Goal: Task Accomplishment & Management: Use online tool/utility

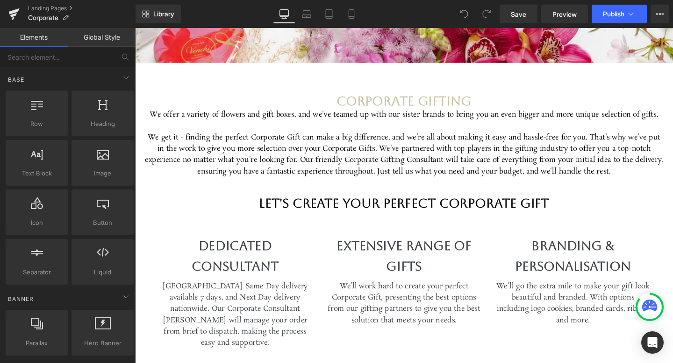
scroll to position [385, 0]
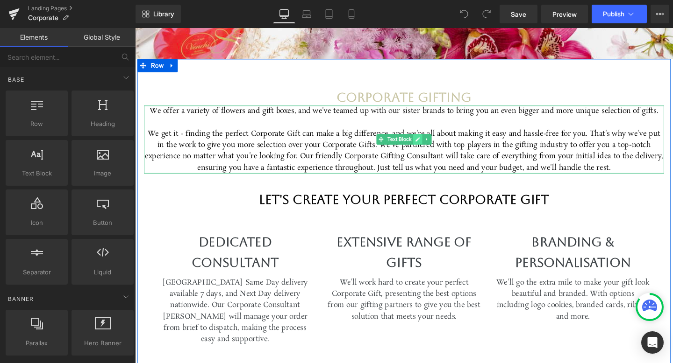
click at [434, 147] on icon at bounding box center [431, 145] width 5 height 6
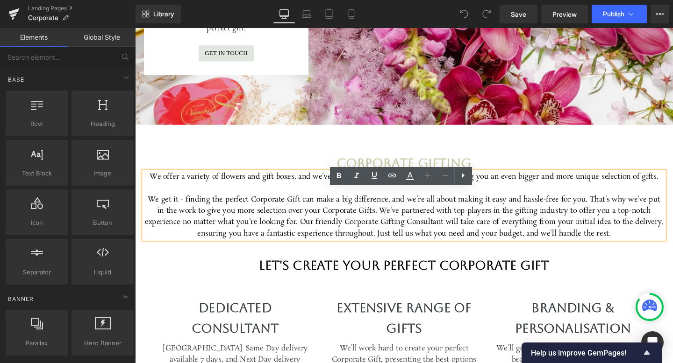
scroll to position [317, 0]
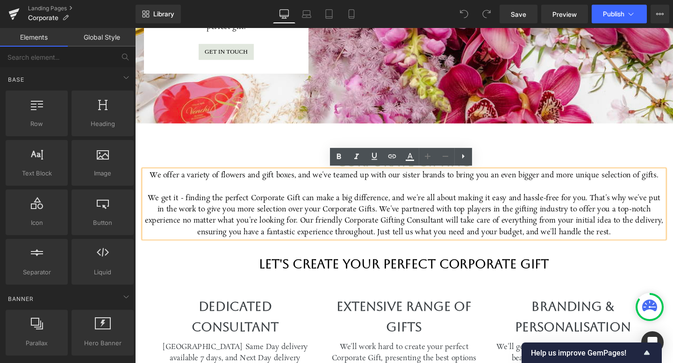
click at [341, 213] on div "We get it - finding the perfect Corporate Gift can make a big difference, and w…" at bounding box center [417, 225] width 547 height 48
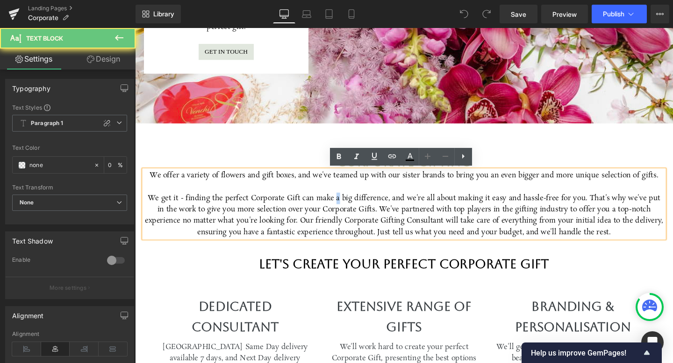
click at [341, 213] on div "We get it - finding the perfect Corporate Gift can make a big difference, and w…" at bounding box center [417, 225] width 547 height 48
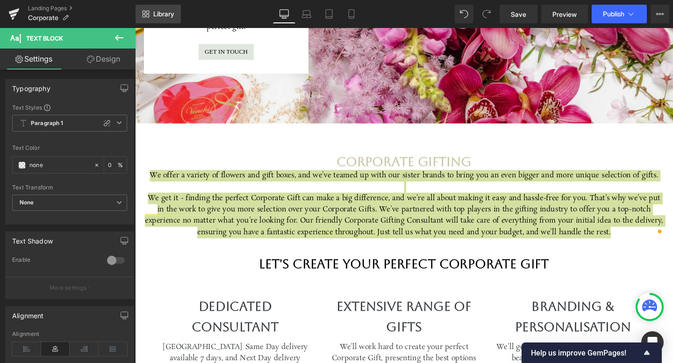
click at [149, 14] on link "Library" at bounding box center [157, 14] width 45 height 19
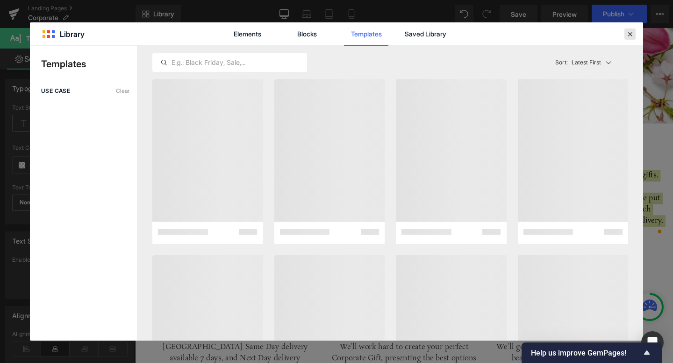
click at [629, 32] on icon at bounding box center [629, 34] width 8 height 8
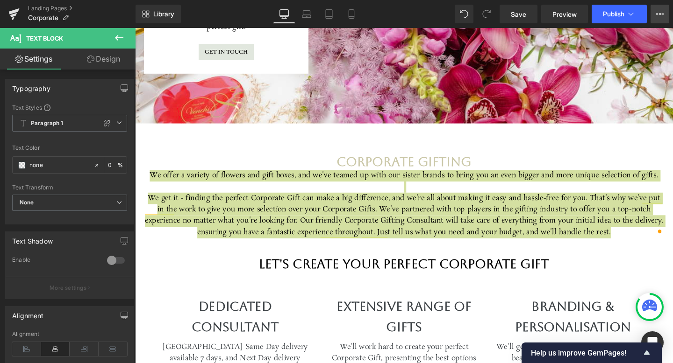
click at [664, 15] on button "View Live Page View with current Template Save Template to Library Schedule Pub…" at bounding box center [659, 14] width 19 height 19
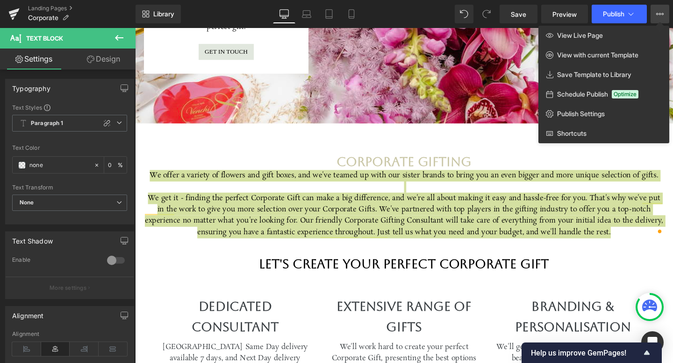
click at [664, 15] on button "View Live Page View with current Template Save Template to Library Schedule Pub…" at bounding box center [659, 14] width 19 height 19
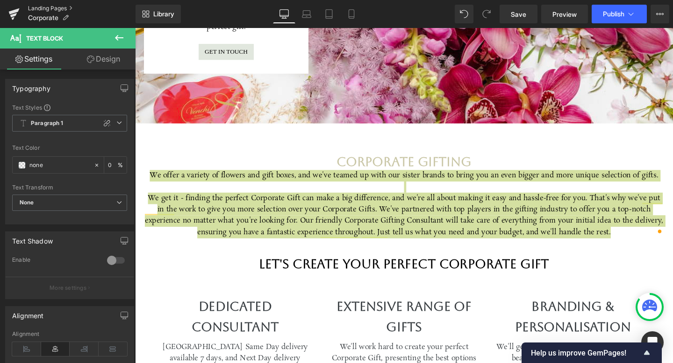
click at [64, 7] on link "Landing Pages" at bounding box center [81, 8] width 107 height 7
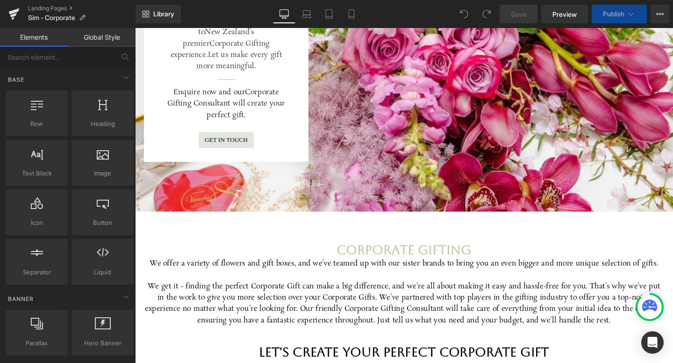
scroll to position [228, 0]
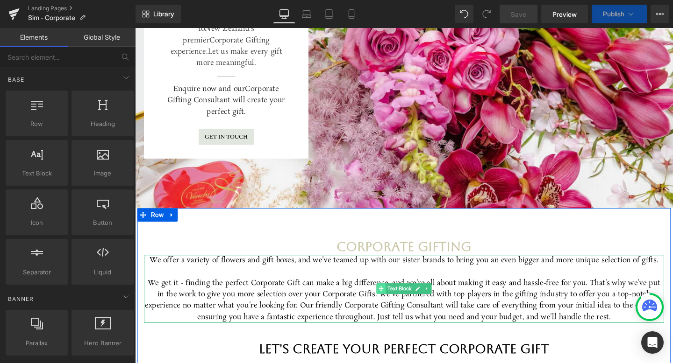
click at [396, 304] on span at bounding box center [394, 302] width 10 height 11
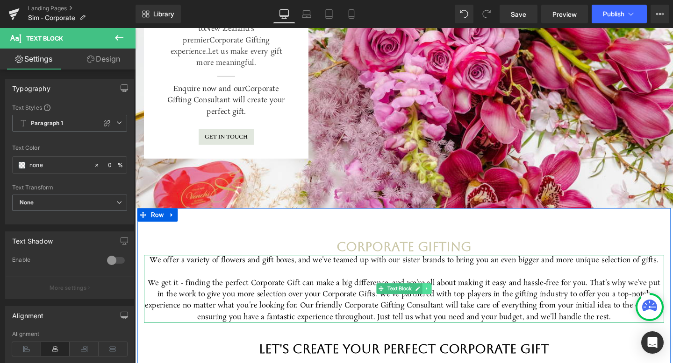
click at [439, 301] on link at bounding box center [442, 302] width 10 height 11
click at [418, 305] on icon at bounding box center [417, 302] width 5 height 6
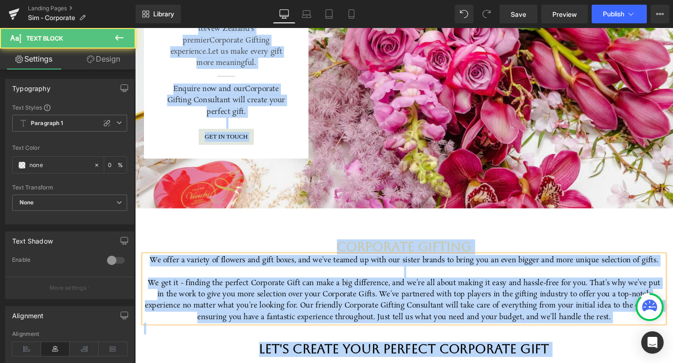
click at [459, 313] on div "We get it - finding the perfect Corporate Gift can make a big difference, and w…" at bounding box center [417, 315] width 547 height 48
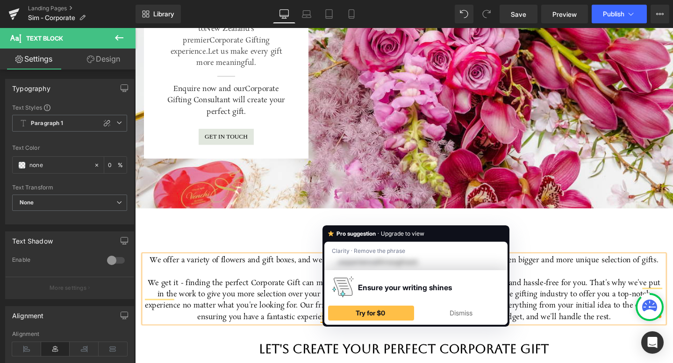
click at [348, 289] on img at bounding box center [343, 287] width 22 height 22
click at [440, 310] on div "Dismiss" at bounding box center [461, 313] width 78 height 15
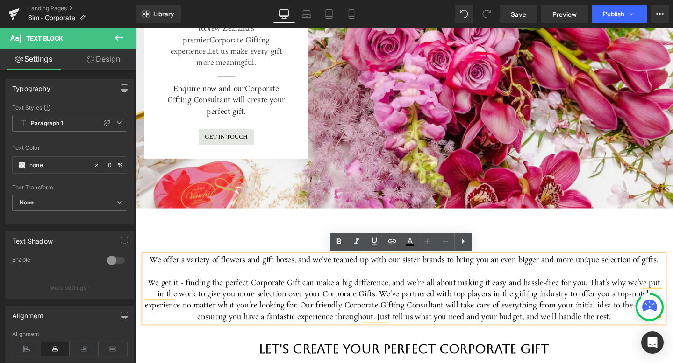
click at [327, 304] on div "We get it - finding the perfect Corporate Gift can make a big difference, and w…" at bounding box center [417, 315] width 547 height 48
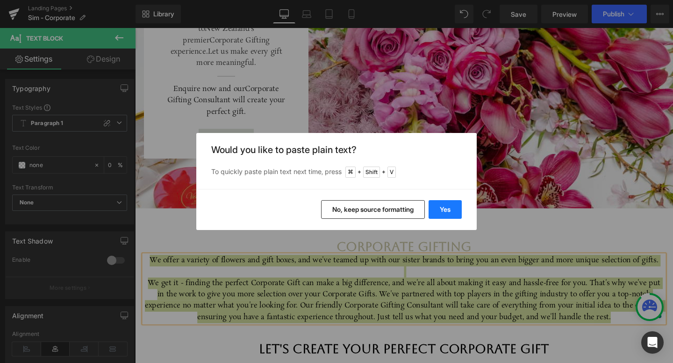
click at [432, 207] on button "Yes" at bounding box center [444, 209] width 33 height 19
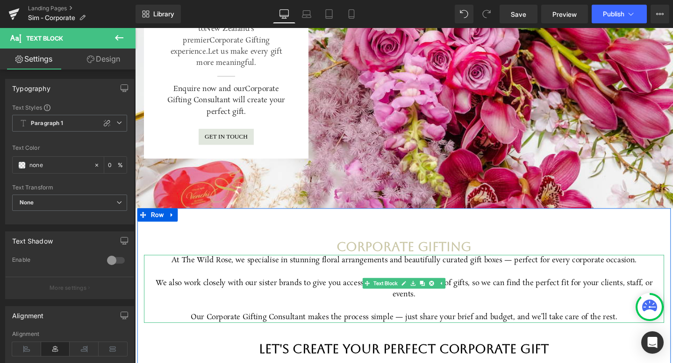
click at [146, 298] on div "At The Wild Rose, we specialise in stunning floral arrangements and beautifully…" at bounding box center [417, 303] width 547 height 72
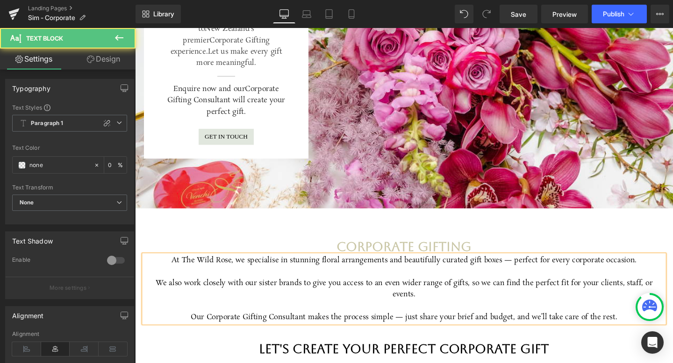
click at [146, 298] on div "We also work closely with our sister brands to give you access to an even wider…" at bounding box center [417, 303] width 547 height 24
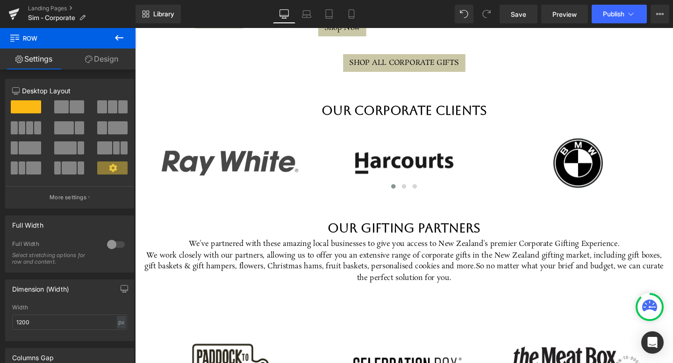
scroll to position [1297, 0]
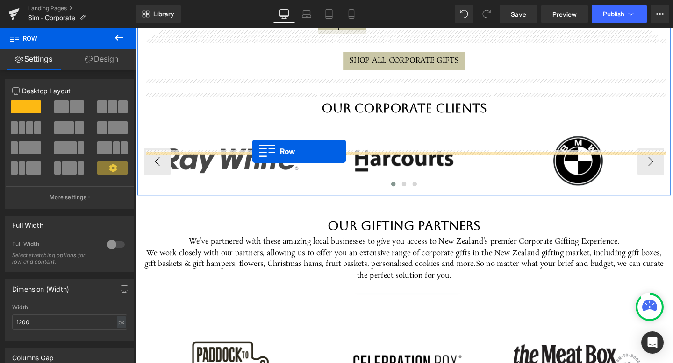
drag, startPoint x: 150, startPoint y: 152, endPoint x: 258, endPoint y: 157, distance: 108.5
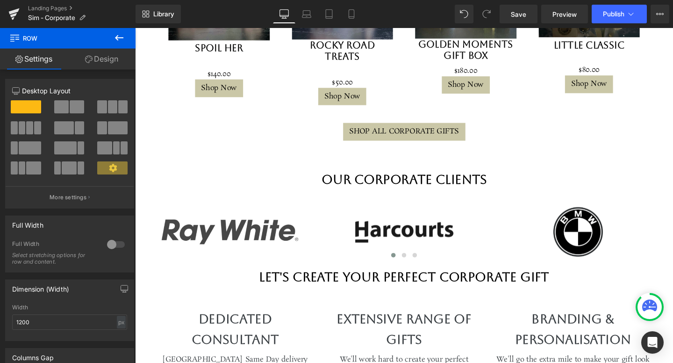
scroll to position [1197, 0]
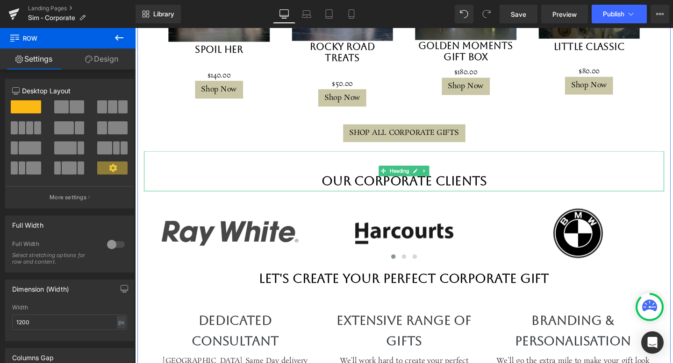
click at [375, 178] on h2 "Our Corporate Clients" at bounding box center [417, 188] width 547 height 21
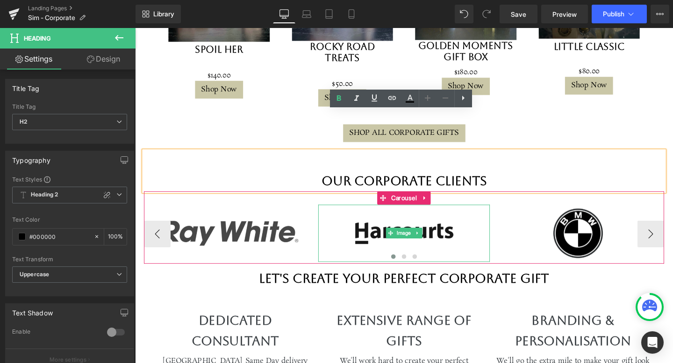
click at [446, 214] on img at bounding box center [417, 244] width 181 height 60
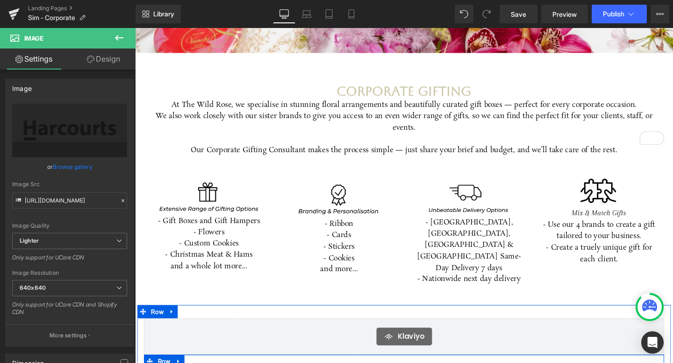
scroll to position [400, 0]
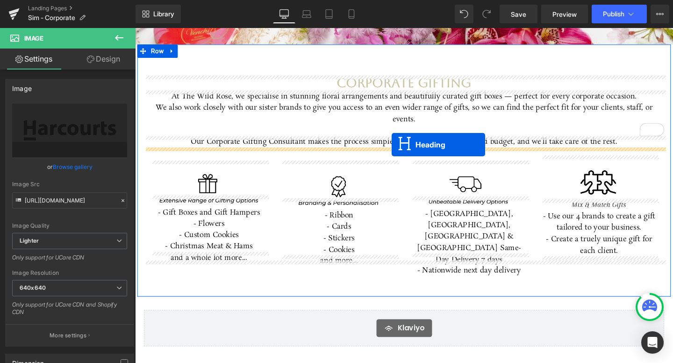
drag, startPoint x: 395, startPoint y: 138, endPoint x: 405, endPoint y: 151, distance: 16.3
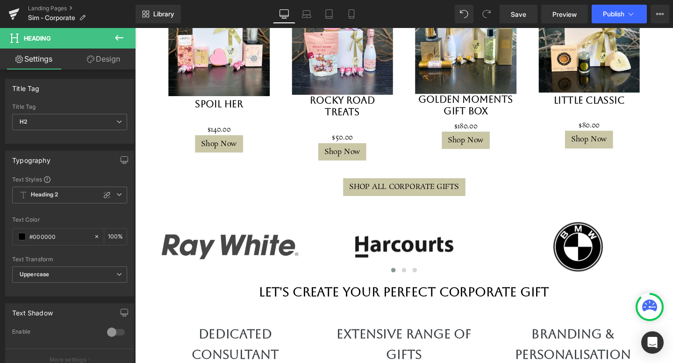
scroll to position [1173, 0]
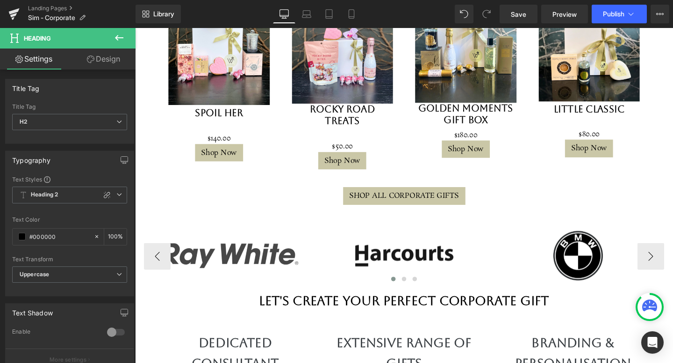
click at [374, 238] on img at bounding box center [417, 268] width 181 height 60
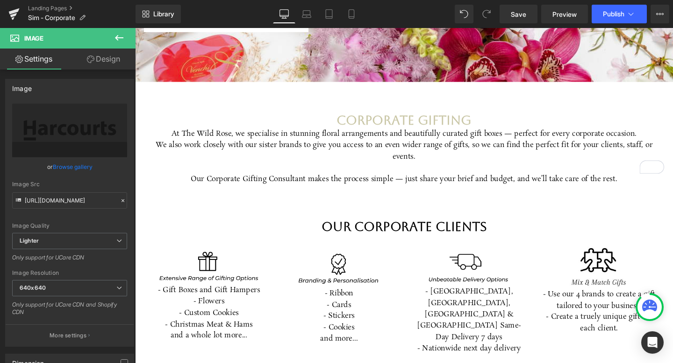
scroll to position [354, 0]
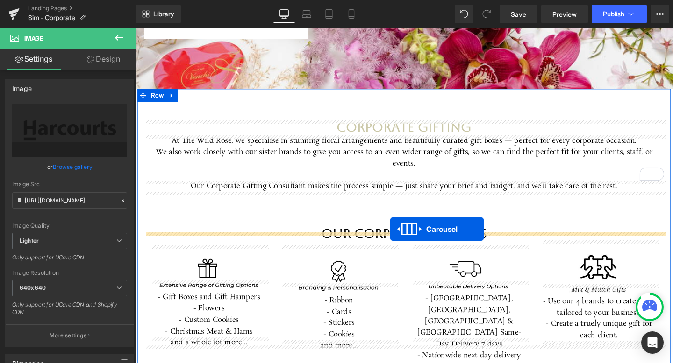
drag, startPoint x: 392, startPoint y: 189, endPoint x: 403, endPoint y: 240, distance: 51.6
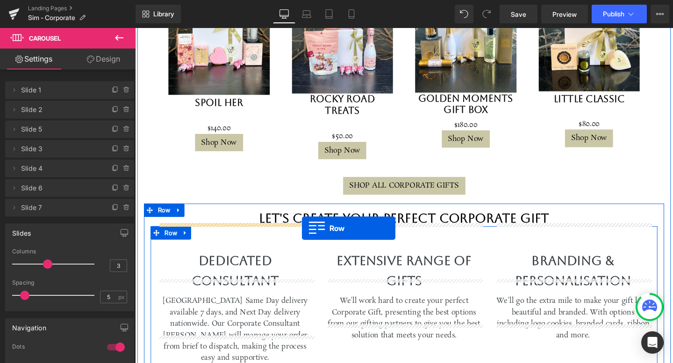
scroll to position [1149, 0]
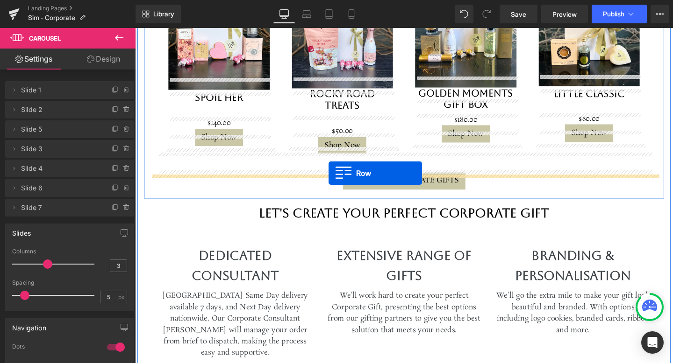
drag, startPoint x: 149, startPoint y: 124, endPoint x: 338, endPoint y: 181, distance: 198.0
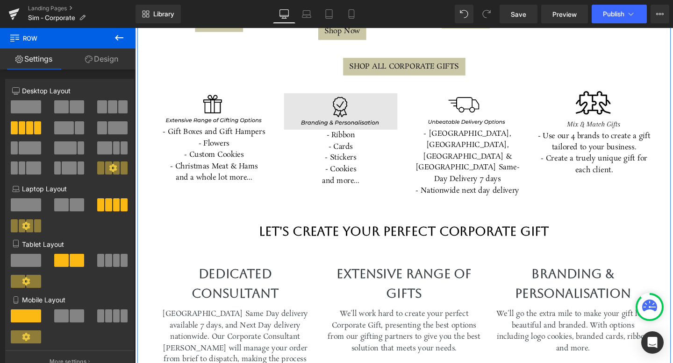
scroll to position [1232, 0]
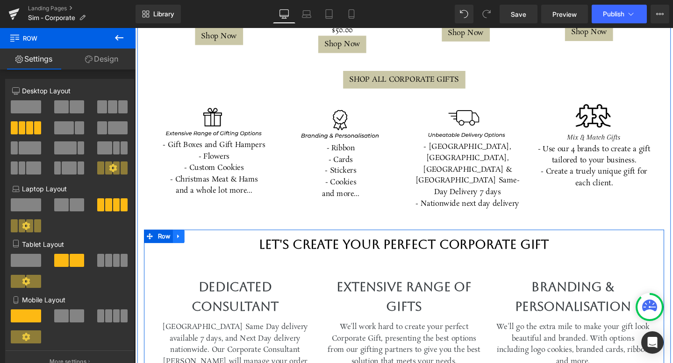
click at [182, 243] on icon at bounding box center [181, 246] width 7 height 7
click at [205, 243] on icon at bounding box center [205, 246] width 7 height 7
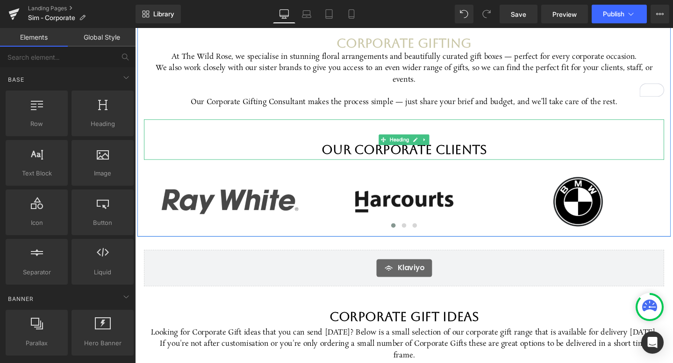
scroll to position [445, 0]
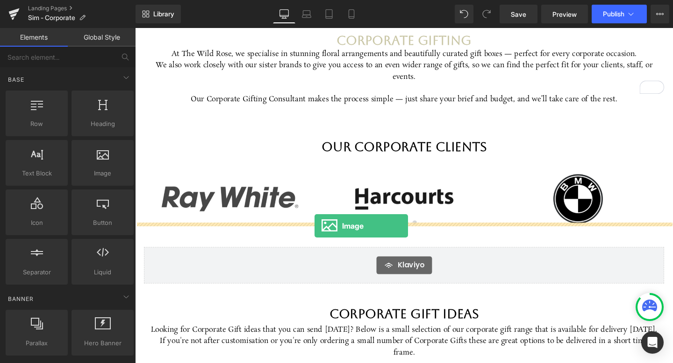
drag, startPoint x: 241, startPoint y: 186, endPoint x: 324, endPoint y: 236, distance: 97.0
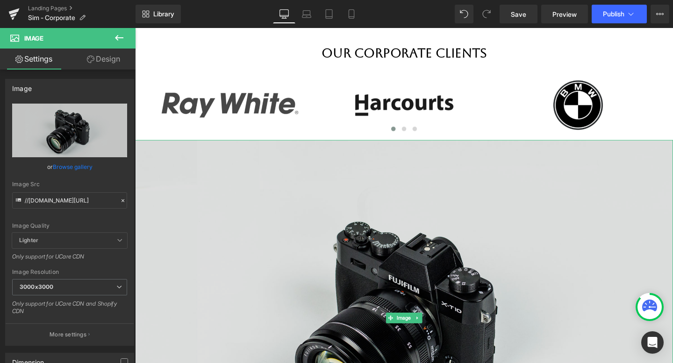
scroll to position [544, 0]
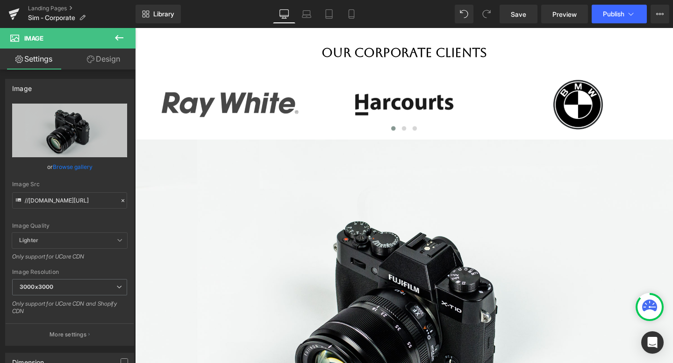
click at [118, 32] on icon at bounding box center [119, 37] width 11 height 11
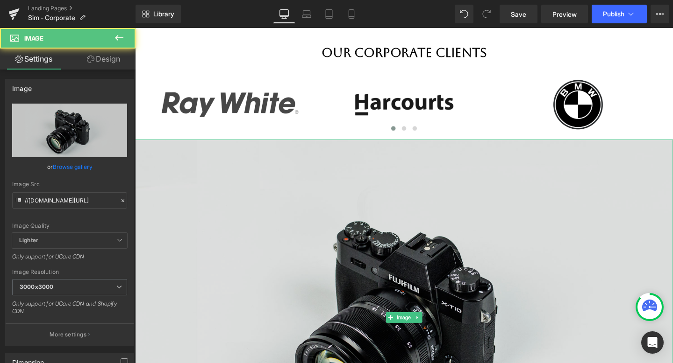
click at [220, 232] on img at bounding box center [417, 332] width 565 height 375
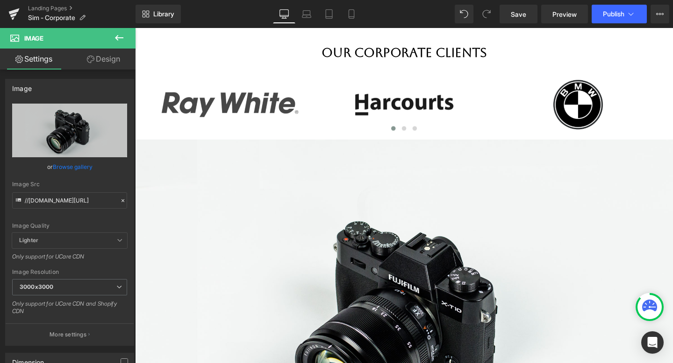
click at [114, 39] on icon at bounding box center [119, 37] width 11 height 11
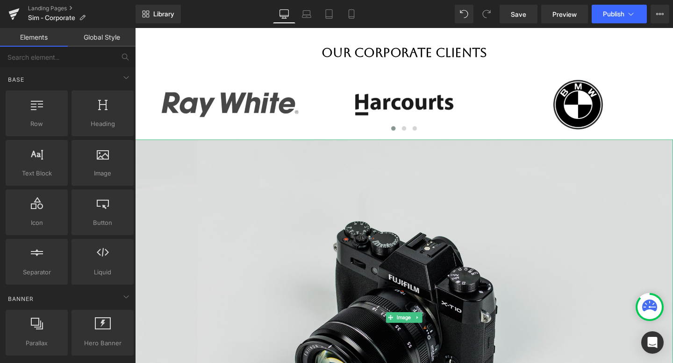
click at [228, 186] on img at bounding box center [417, 332] width 565 height 375
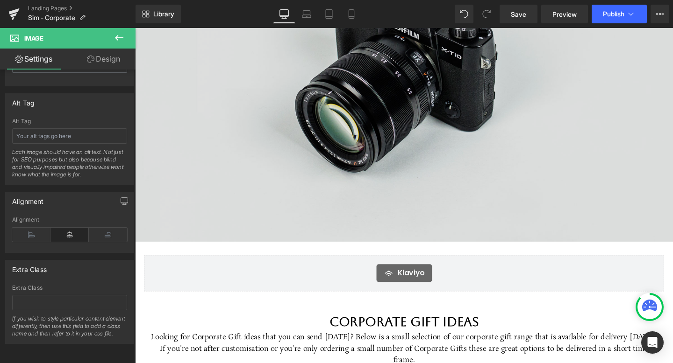
scroll to position [731, 0]
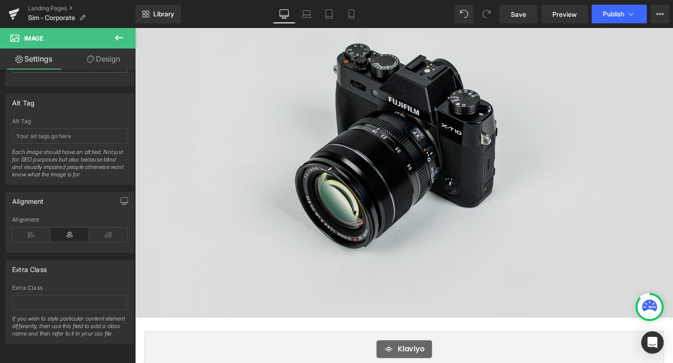
click at [456, 216] on img at bounding box center [417, 145] width 565 height 375
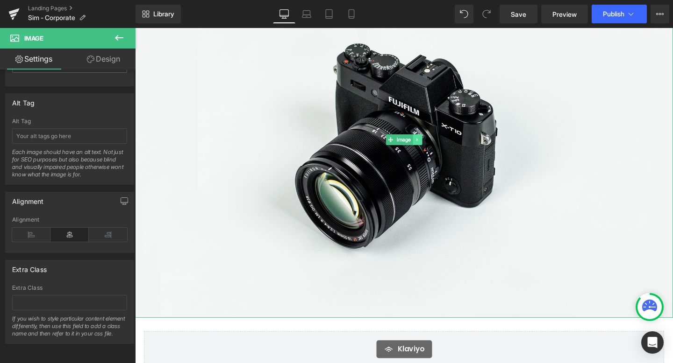
click at [434, 143] on icon at bounding box center [431, 146] width 5 height 6
click at [435, 143] on icon at bounding box center [436, 145] width 5 height 5
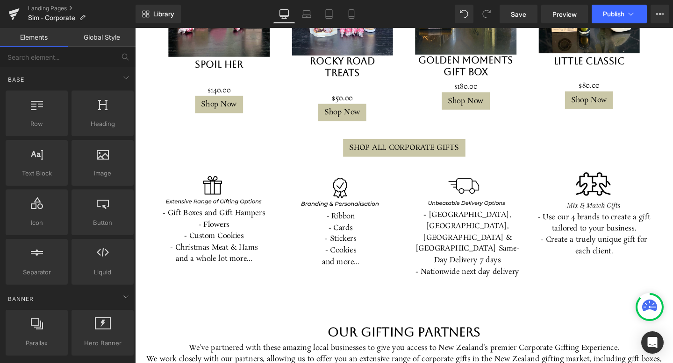
scroll to position [1162, 0]
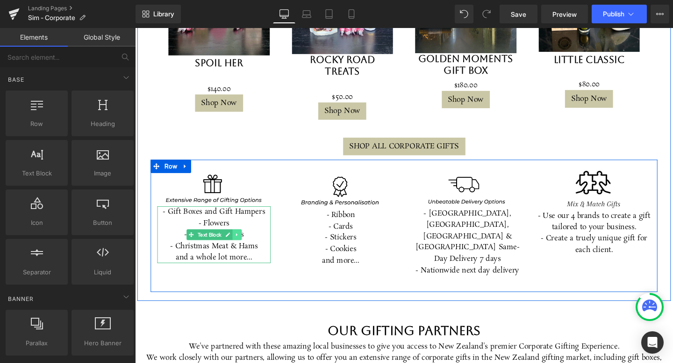
click at [243, 243] on icon at bounding box center [242, 246] width 5 height 6
click at [247, 243] on icon at bounding box center [246, 246] width 5 height 6
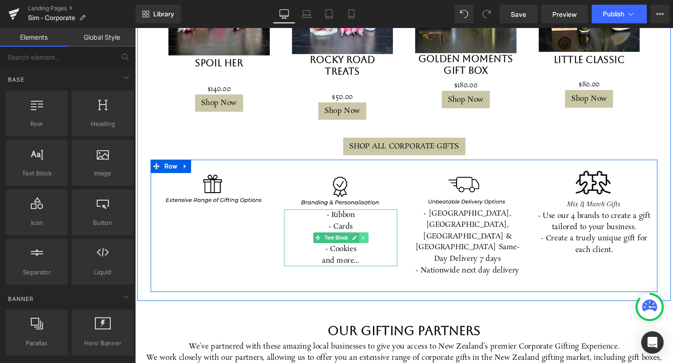
click at [376, 248] on icon at bounding box center [374, 249] width 1 height 3
click at [382, 247] on icon at bounding box center [379, 249] width 5 height 5
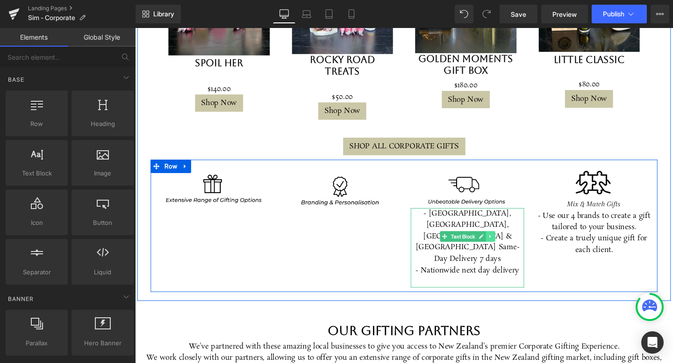
click at [510, 245] on icon at bounding box center [508, 248] width 5 height 6
click at [511, 242] on link at bounding box center [513, 247] width 10 height 11
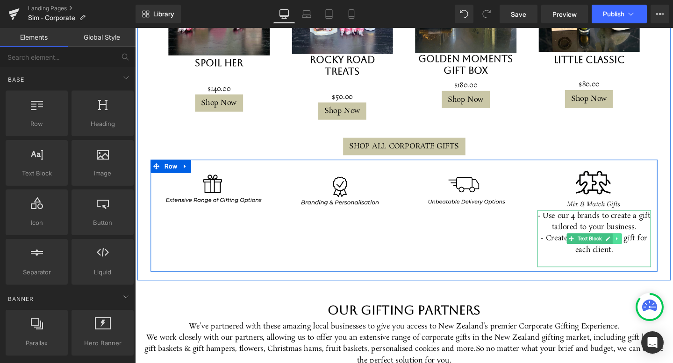
click at [644, 247] on icon at bounding box center [641, 250] width 5 height 6
click at [646, 247] on icon at bounding box center [646, 249] width 5 height 5
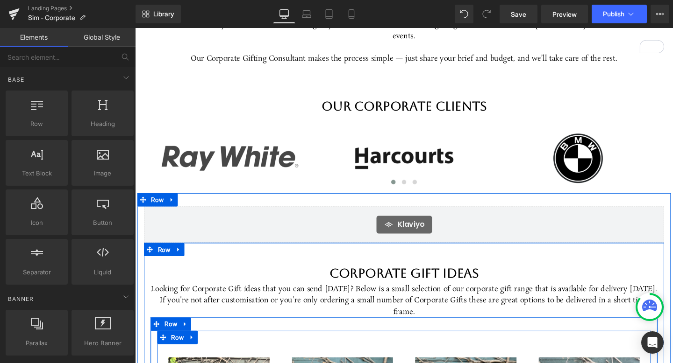
scroll to position [484, 0]
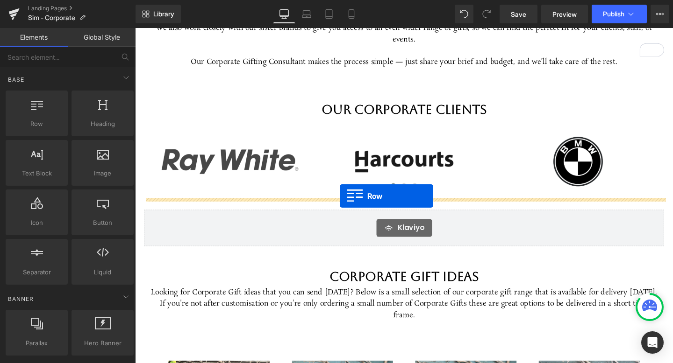
drag, startPoint x: 157, startPoint y: 213, endPoint x: 350, endPoint y: 205, distance: 193.1
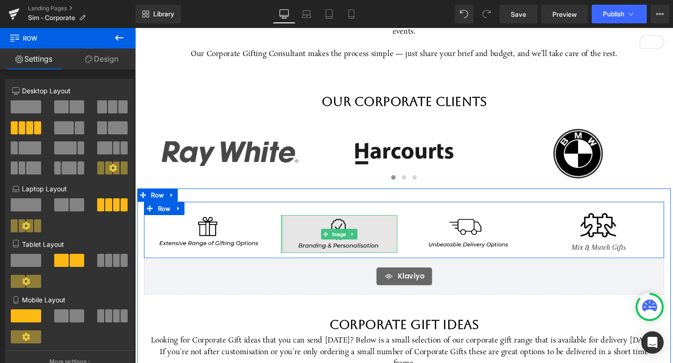
scroll to position [432, 0]
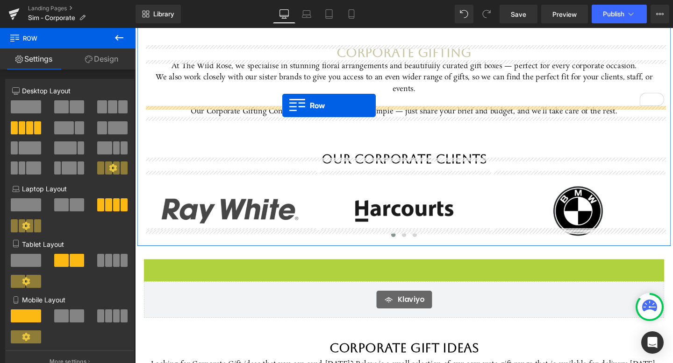
drag, startPoint x: 149, startPoint y: 268, endPoint x: 290, endPoint y: 110, distance: 211.4
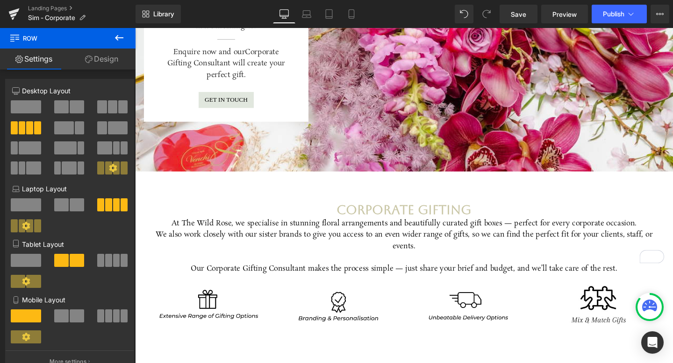
scroll to position [268, 0]
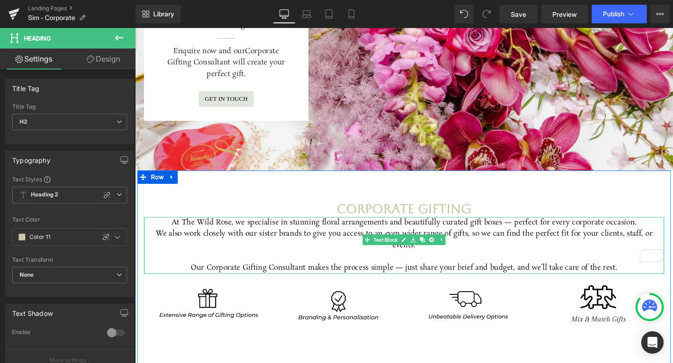
drag, startPoint x: 498, startPoint y: 225, endPoint x: 499, endPoint y: 230, distance: 5.6
click at [499, 230] on div "Corporate Gifting Heading At The Wild Rose, we specialise in stunning floral ar…" at bounding box center [417, 344] width 561 height 266
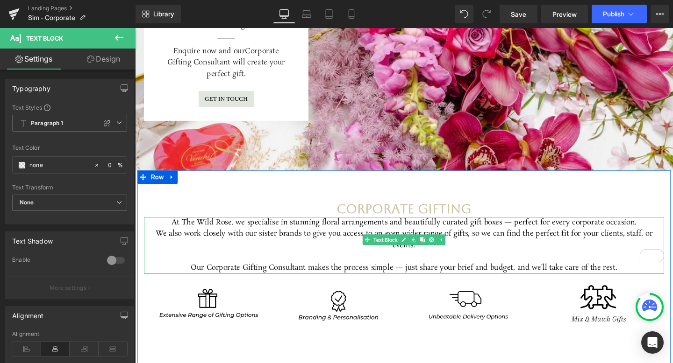
drag, startPoint x: 500, startPoint y: 227, endPoint x: 500, endPoint y: 235, distance: 8.0
click at [500, 235] on div "At The Wild Rose, we specialise in stunning floral arrangements and beautifully…" at bounding box center [417, 257] width 547 height 60
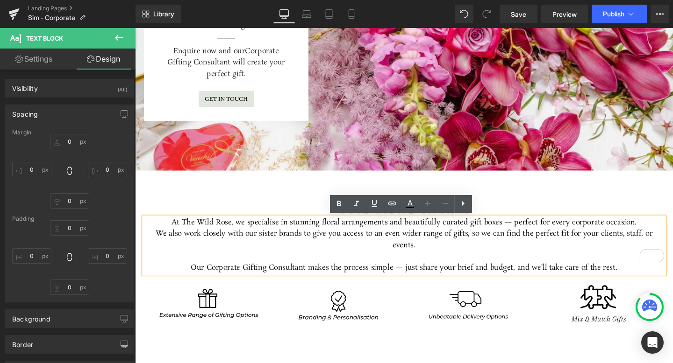
click at [504, 192] on div "Corporate Gifting Heading At The Wild Rose, we specialise in stunning floral ar…" at bounding box center [417, 329] width 561 height 303
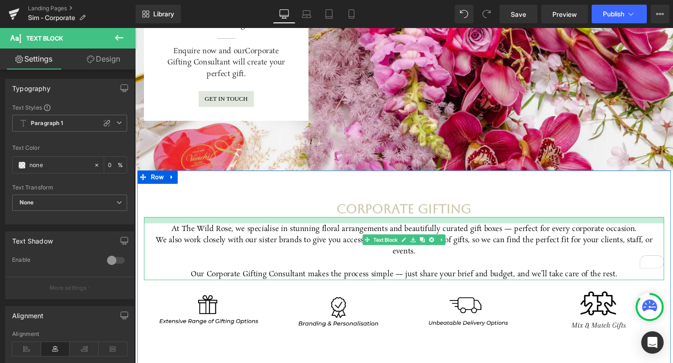
drag, startPoint x: 506, startPoint y: 227, endPoint x: 506, endPoint y: 233, distance: 6.5
click at [506, 233] on div at bounding box center [417, 230] width 547 height 7
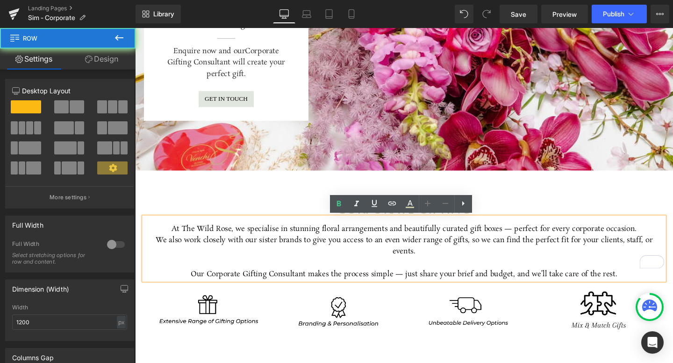
click at [483, 196] on div "Corporate Gifting Heading At The Wild Rose, we specialise in stunning floral ar…" at bounding box center [417, 333] width 561 height 310
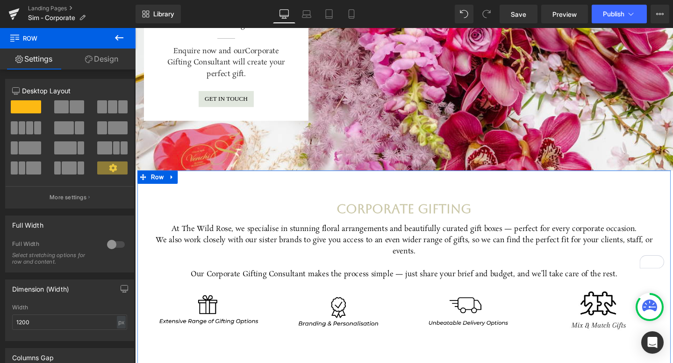
click at [404, 189] on div "Corporate Gifting Heading At The Wild Rose, we specialise in stunning floral ar…" at bounding box center [417, 333] width 561 height 310
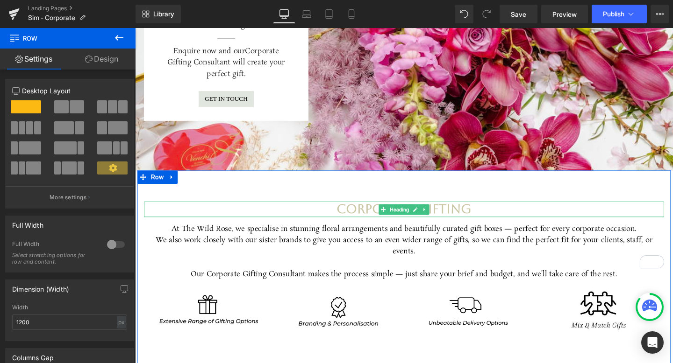
click at [350, 216] on h2 "Corporate Gifting" at bounding box center [417, 219] width 547 height 16
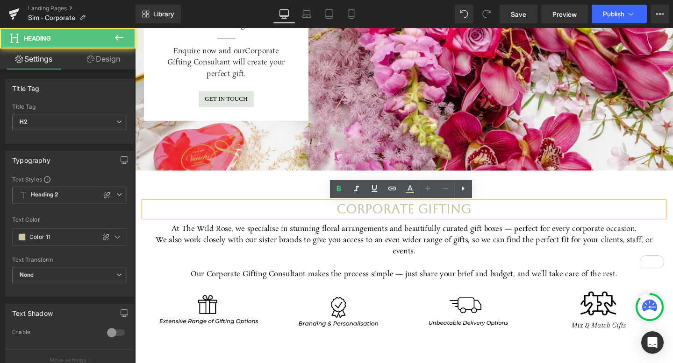
click at [334, 194] on div "Corporate Gifting Heading At The Wild Rose, we specialise in stunning floral ar…" at bounding box center [417, 333] width 561 height 310
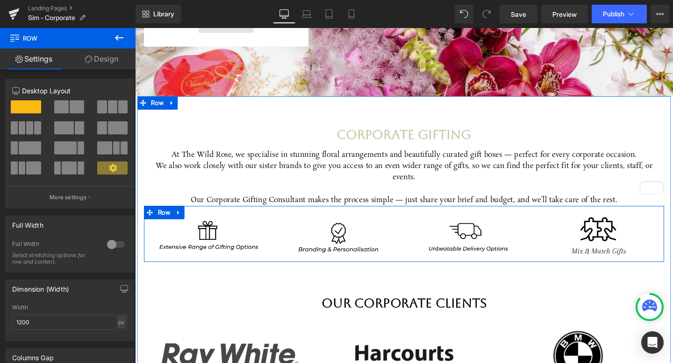
scroll to position [418, 0]
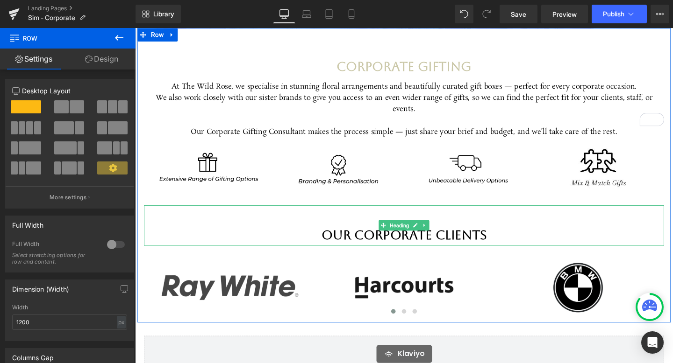
click at [412, 214] on h2 at bounding box center [417, 224] width 547 height 21
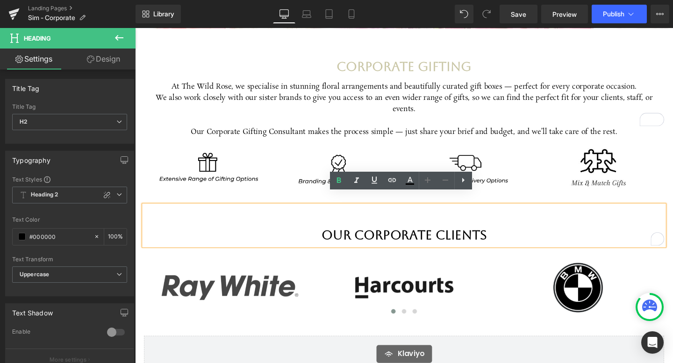
click at [328, 235] on h2 "Our Corporate Clients" at bounding box center [417, 245] width 547 height 21
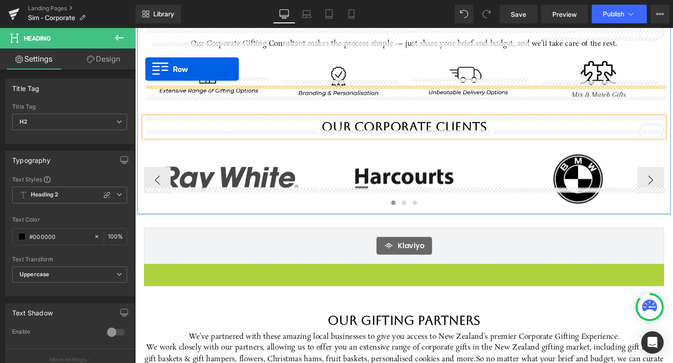
scroll to position [491, 0]
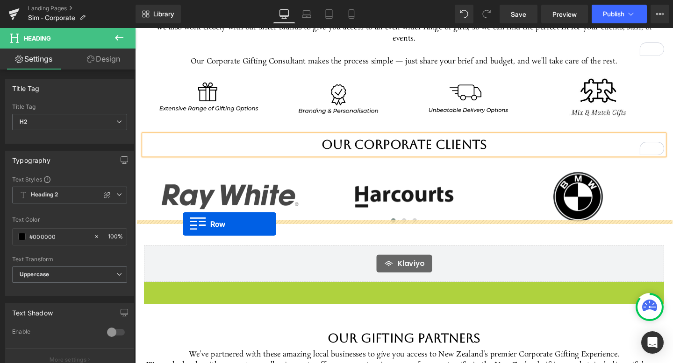
drag, startPoint x: 150, startPoint y: 119, endPoint x: 185, endPoint y: 235, distance: 120.9
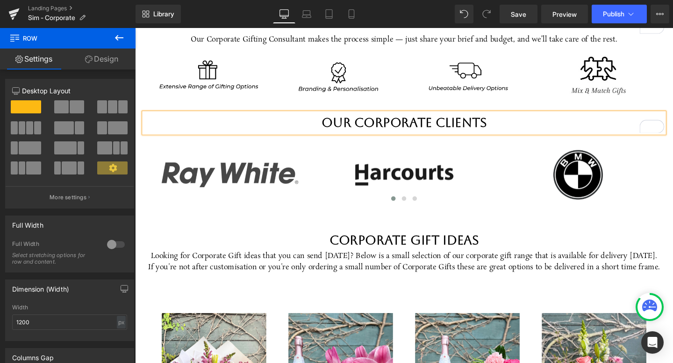
scroll to position [530, 0]
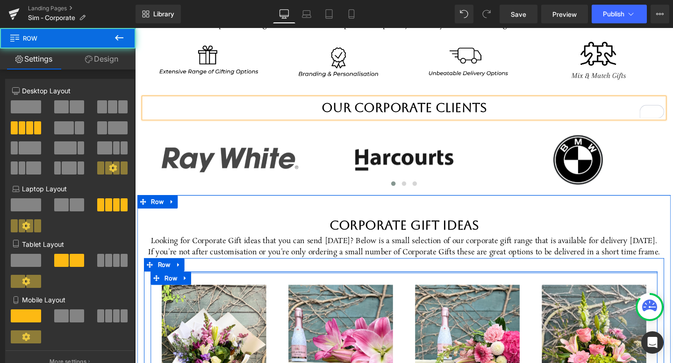
drag, startPoint x: 278, startPoint y: 282, endPoint x: 277, endPoint y: 263, distance: 19.2
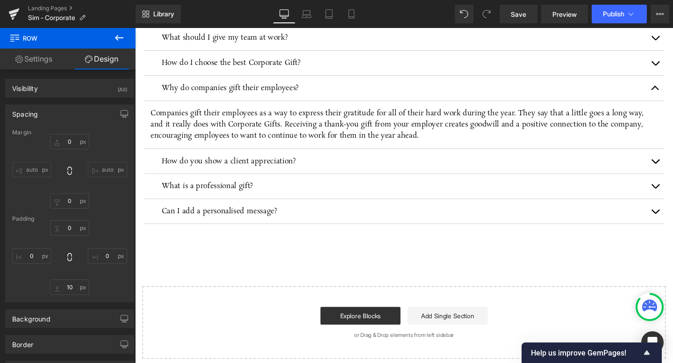
scroll to position [2419, 0]
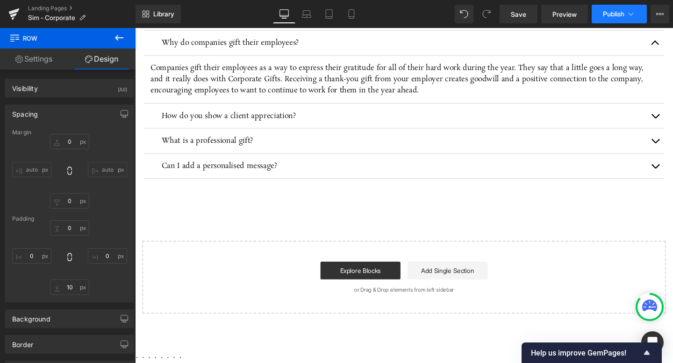
click at [603, 17] on span "Publish" at bounding box center [613, 13] width 21 height 7
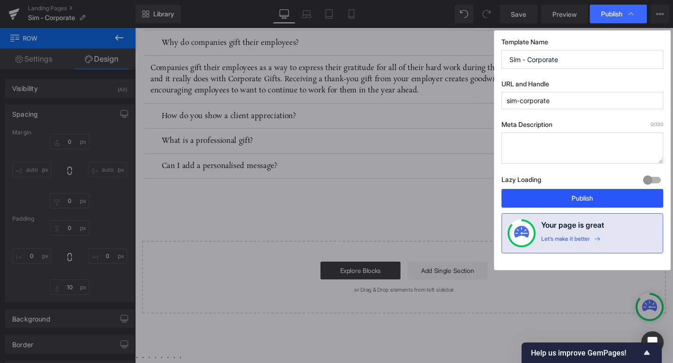
drag, startPoint x: 592, startPoint y: 198, endPoint x: 376, endPoint y: 149, distance: 221.8
click at [592, 198] on button "Publish" at bounding box center [582, 198] width 162 height 19
